Goal: Manage account settings

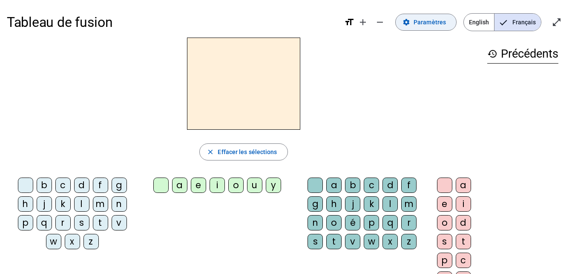
click at [440, 23] on span "Paramètres" at bounding box center [430, 22] width 32 height 10
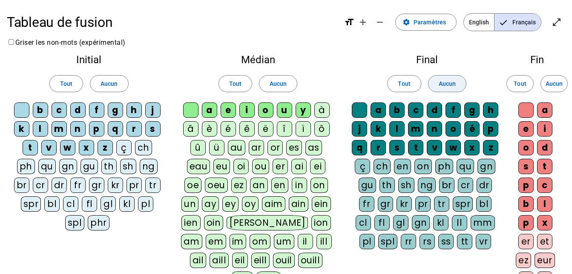
click at [450, 86] on span "Aucun" at bounding box center [447, 83] width 17 height 10
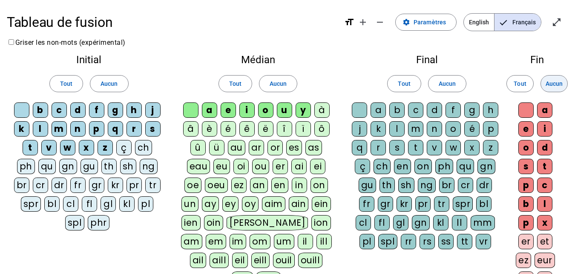
click at [556, 81] on span "Aucun" at bounding box center [554, 83] width 17 height 10
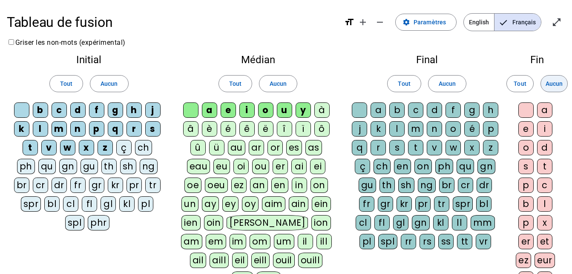
click at [446, 24] on span "Paramètres" at bounding box center [430, 22] width 32 height 10
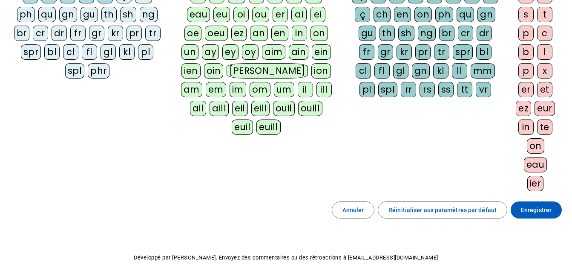
scroll to position [186, 0]
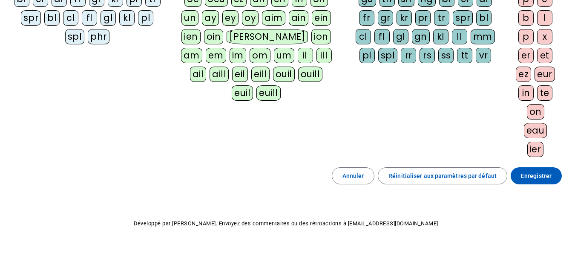
click at [539, 177] on span "Enregistrer" at bounding box center [536, 175] width 31 height 10
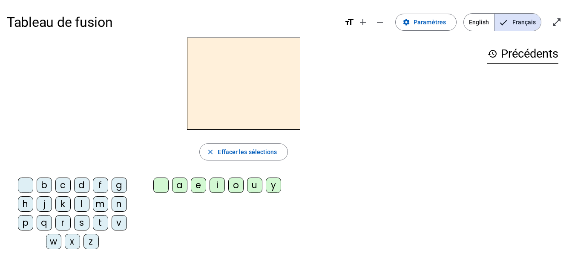
click at [77, 204] on div "l" at bounding box center [81, 203] width 15 height 15
click at [197, 189] on div "e" at bounding box center [198, 184] width 15 height 15
click at [254, 192] on div "u" at bounding box center [254, 184] width 15 height 15
click at [91, 229] on letter-bubble "s" at bounding box center [83, 224] width 19 height 19
click at [97, 228] on div "t" at bounding box center [100, 222] width 15 height 15
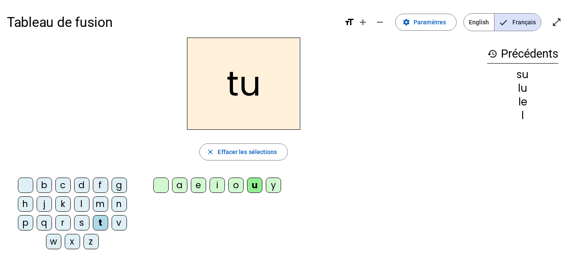
click at [79, 188] on div "d" at bounding box center [81, 184] width 15 height 15
click at [196, 189] on div "e" at bounding box center [198, 184] width 15 height 15
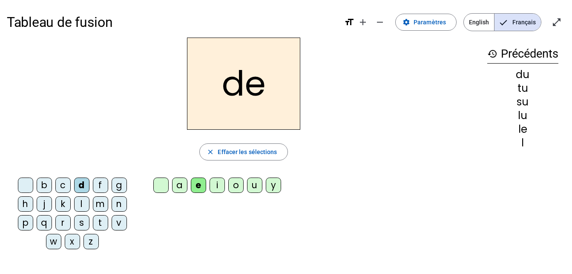
click at [95, 229] on div "t" at bounding box center [100, 222] width 15 height 15
click at [180, 187] on div "a" at bounding box center [179, 184] width 15 height 15
